Goal: Browse casually

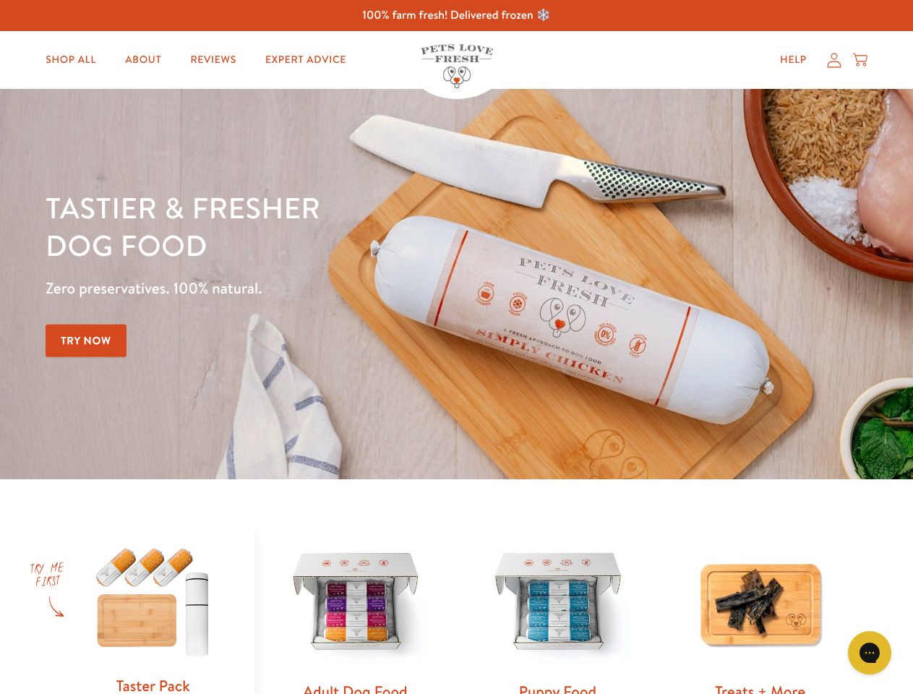
click at [456, 347] on div "Tastier & fresher dog food Zero preservatives. 100% natural. Try Now" at bounding box center [320, 284] width 548 height 191
click at [870, 653] on icon "Gorgias live chat" at bounding box center [870, 653] width 14 height 14
